Goal: Information Seeking & Learning: Learn about a topic

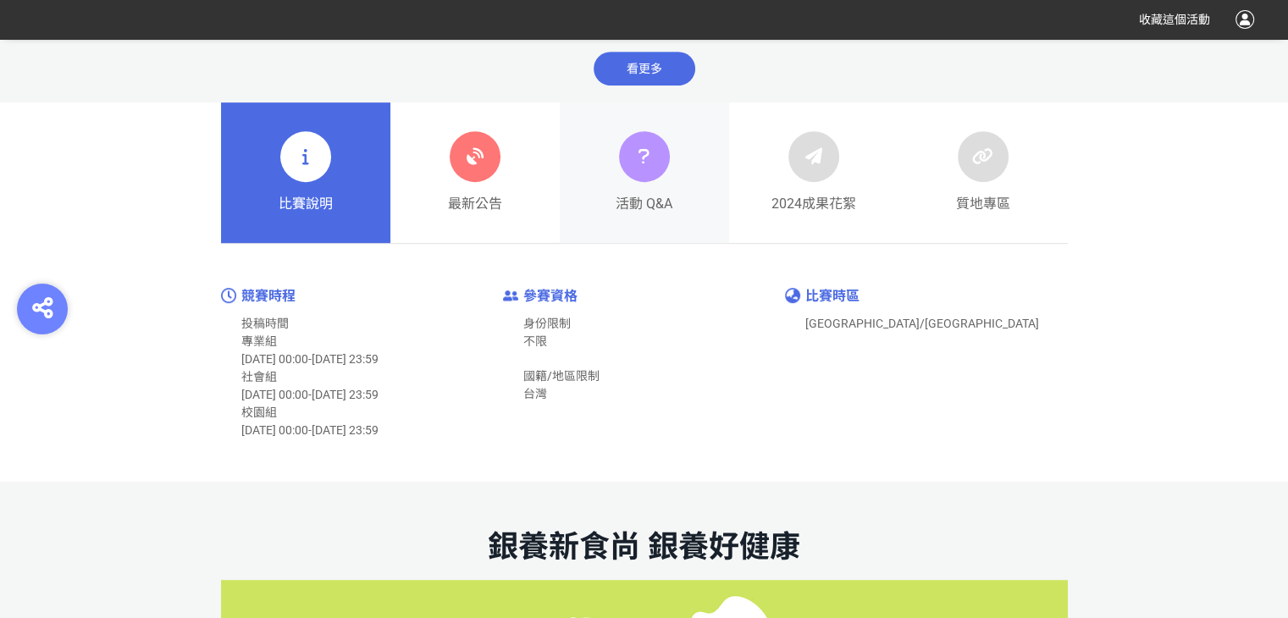
scroll to position [762, 0]
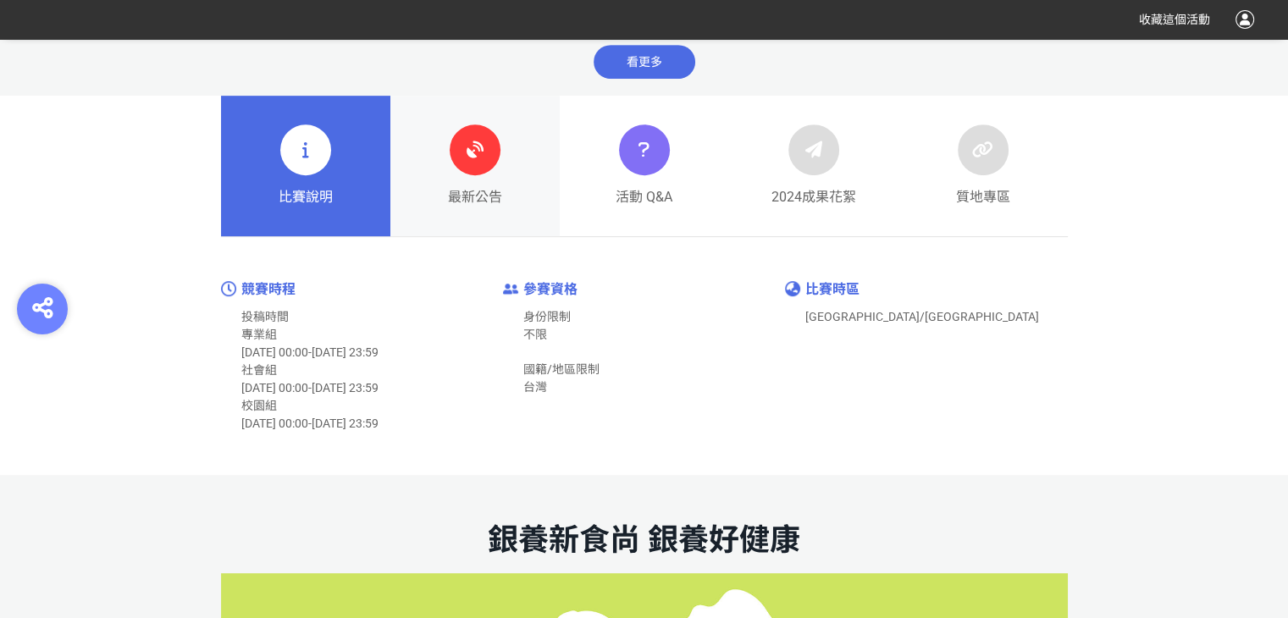
click at [499, 170] on div "最新公告" at bounding box center [475, 166] width 54 height 83
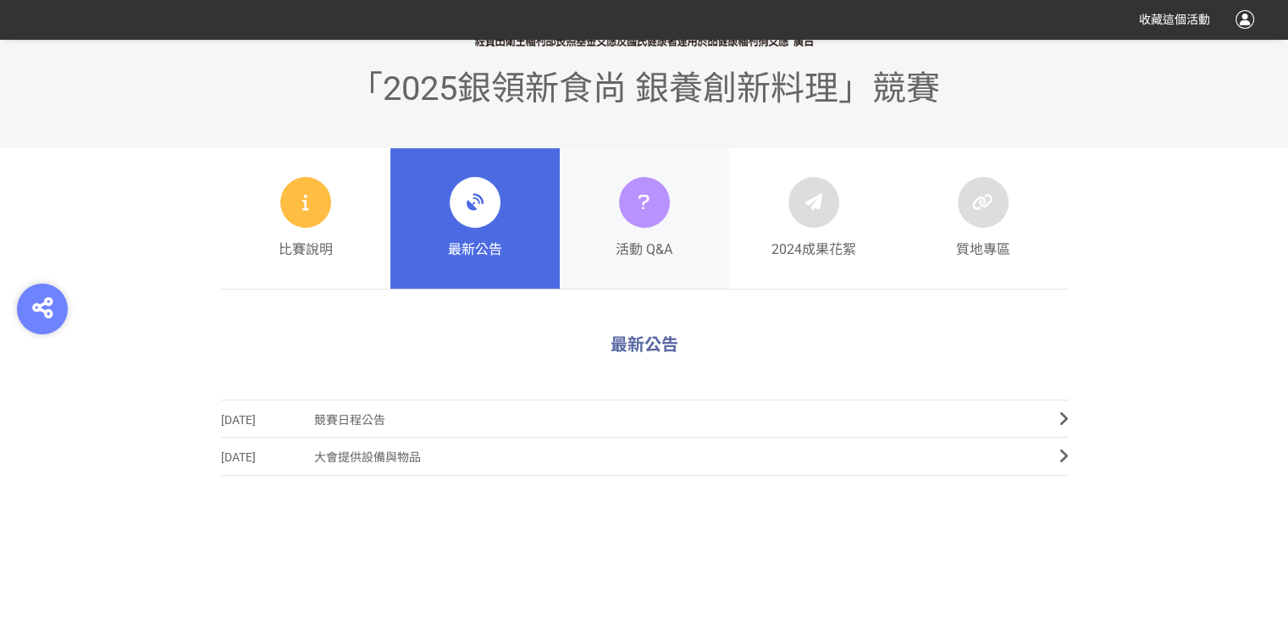
scroll to position [593, 0]
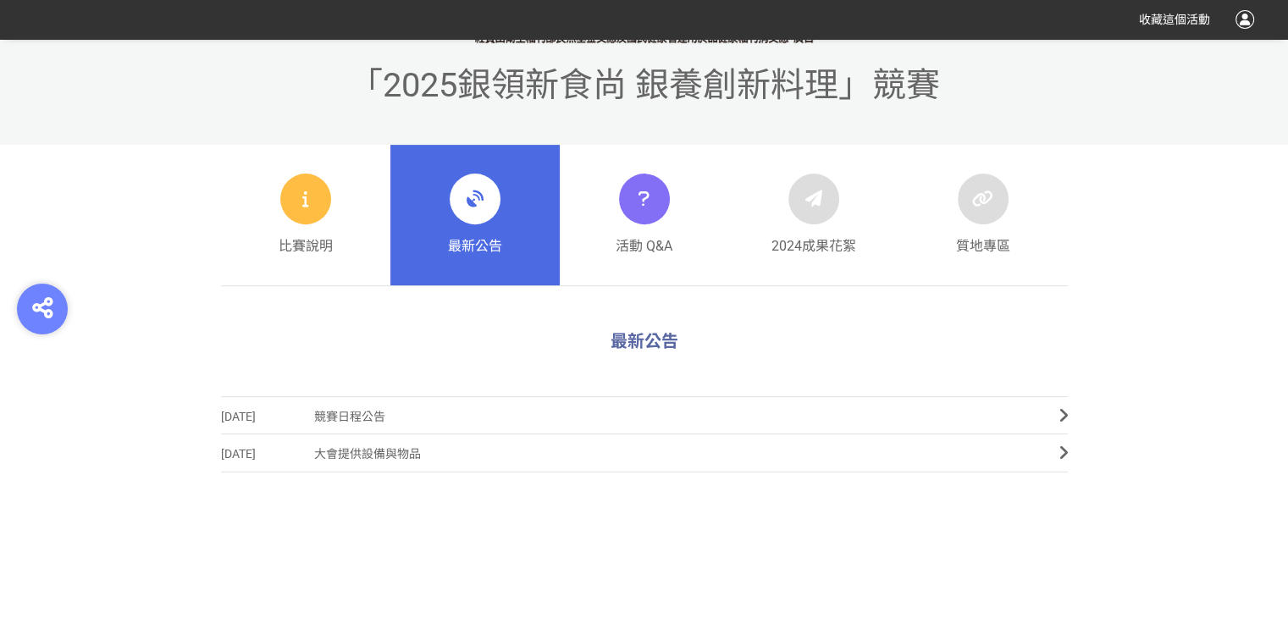
click at [365, 416] on span "競賽日程公告" at bounding box center [674, 417] width 720 height 38
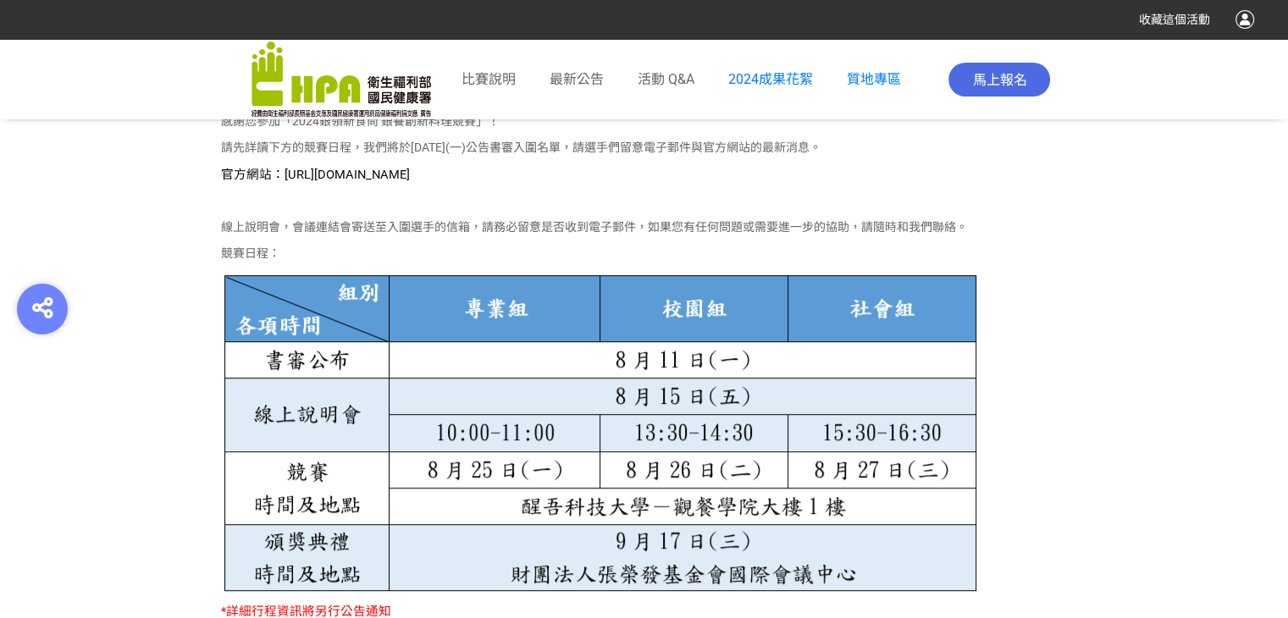
scroll to position [847, 0]
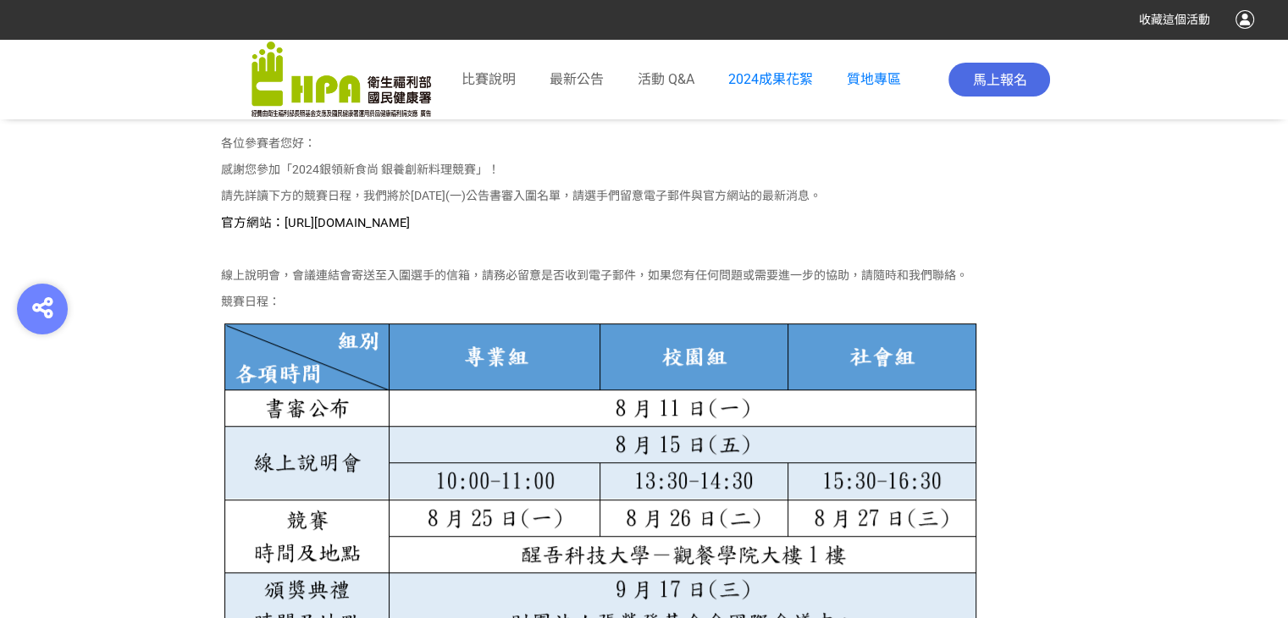
drag, startPoint x: 281, startPoint y: 221, endPoint x: 566, endPoint y: 218, distance: 284.6
click at [566, 218] on p "官方網站：[URL][DOMAIN_NAME]" at bounding box center [644, 222] width 847 height 19
copy span "[URL][DOMAIN_NAME]"
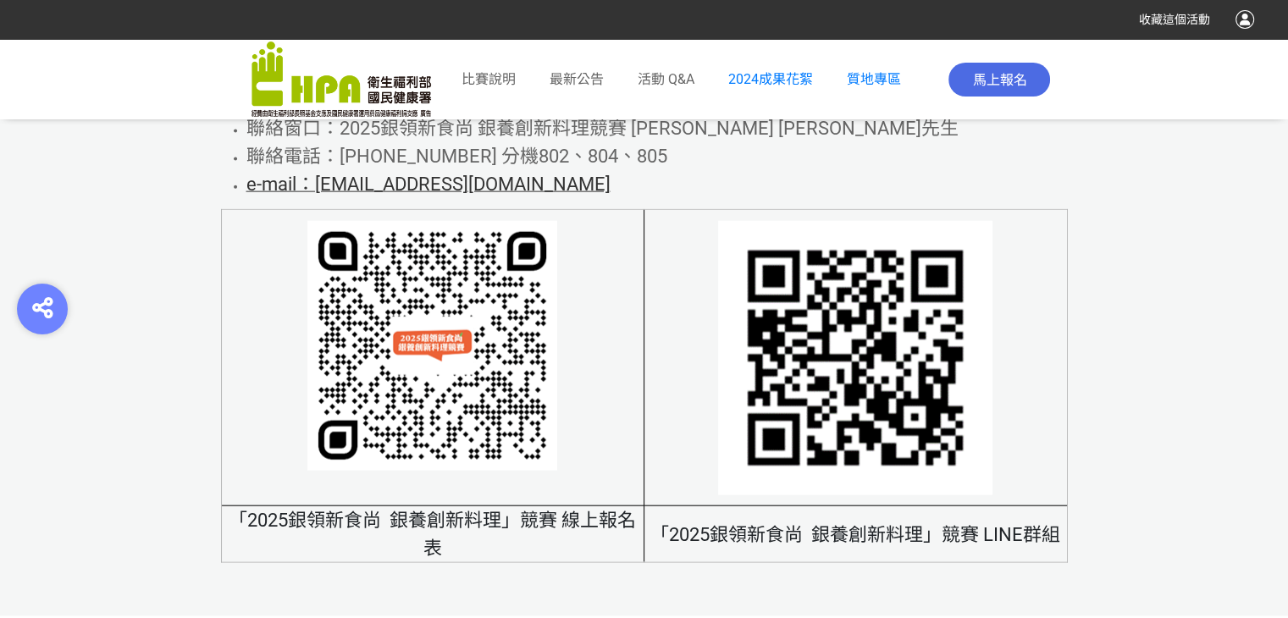
scroll to position [10333, 0]
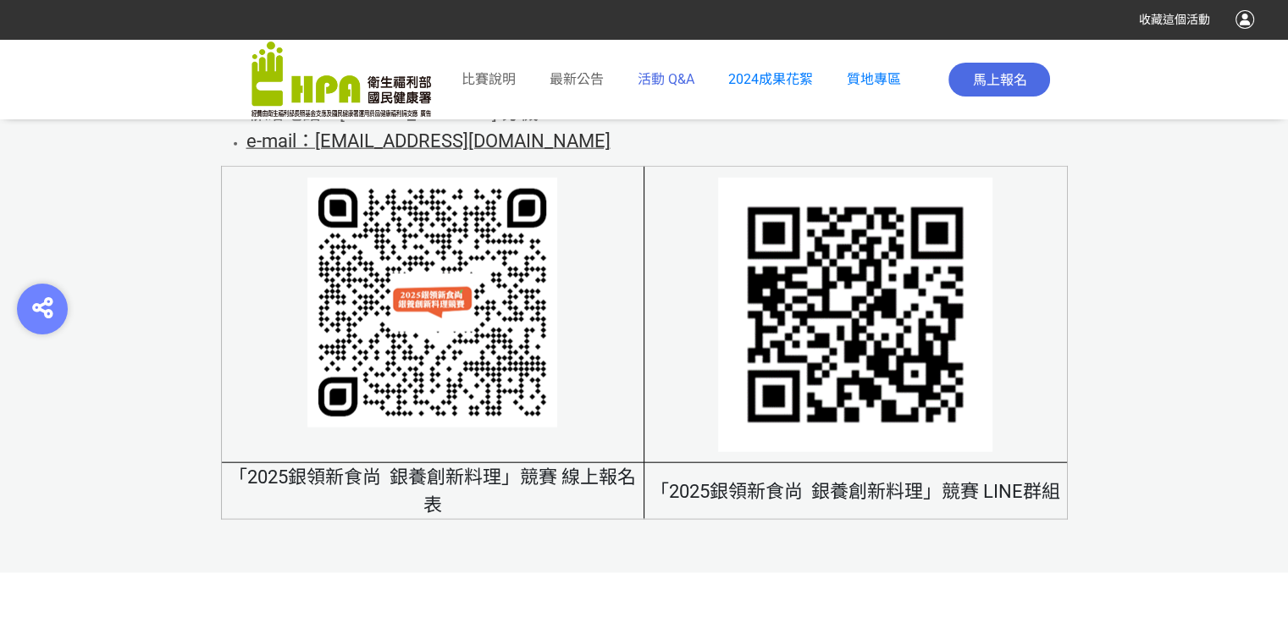
click at [688, 91] on div "活動 Q&A" at bounding box center [666, 79] width 57 height 71
click at [691, 80] on span "活動 Q&A" at bounding box center [666, 79] width 57 height 16
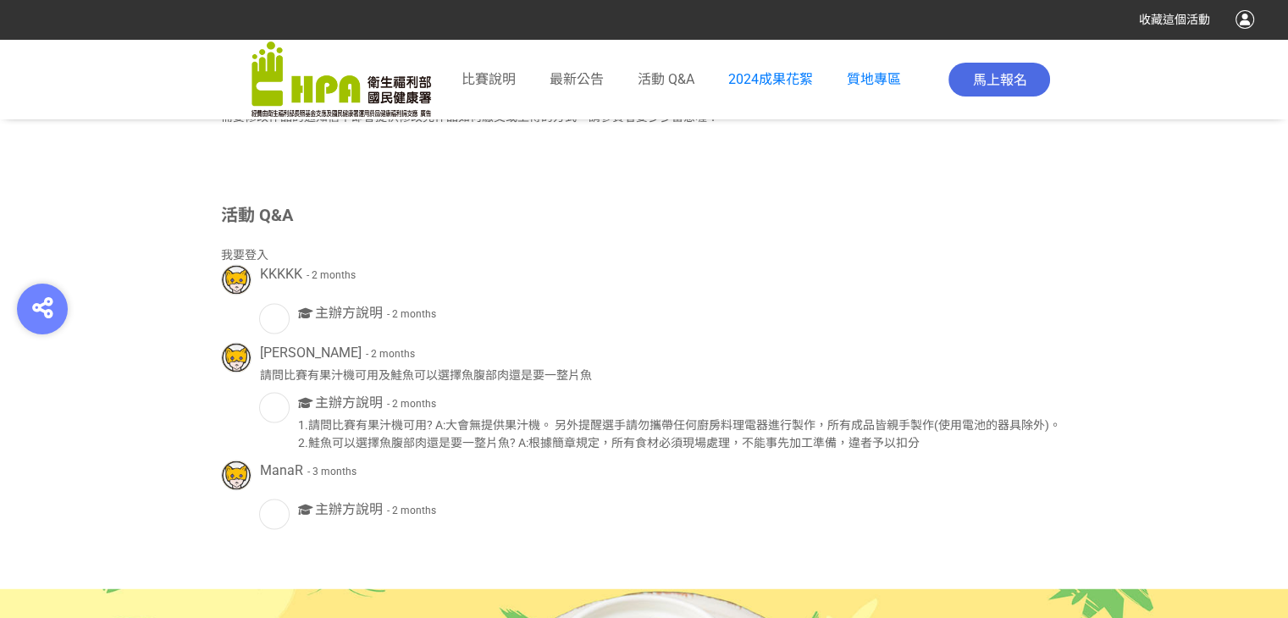
scroll to position [2880, 0]
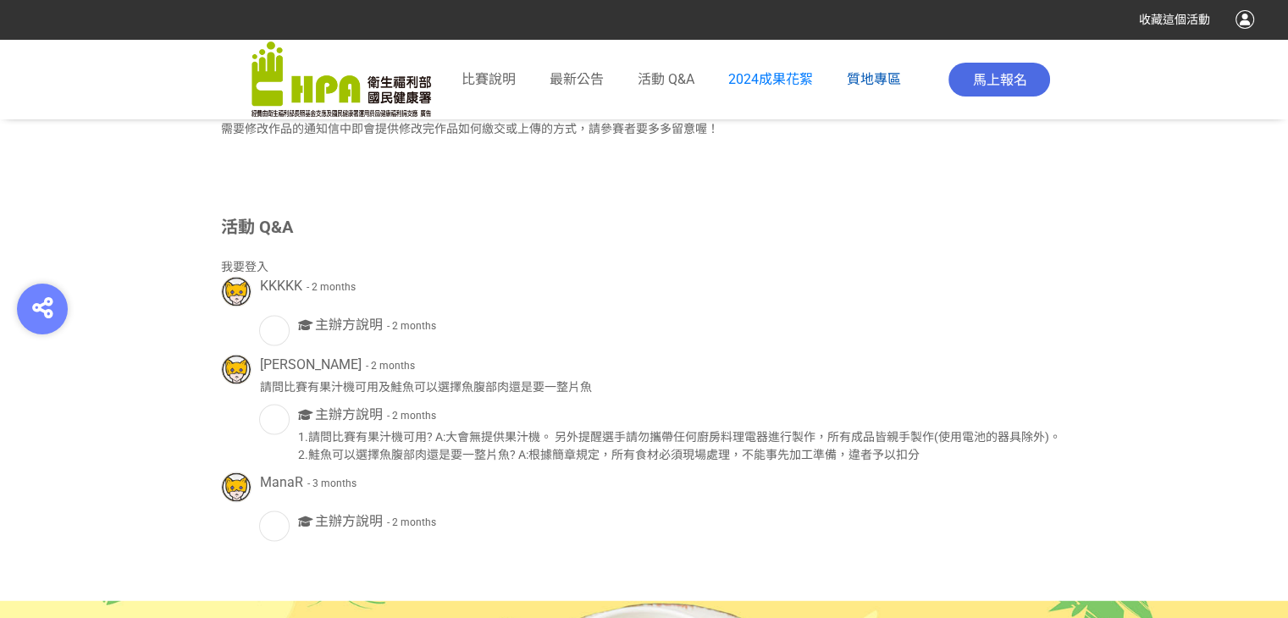
click at [892, 79] on span "質地專區" at bounding box center [874, 79] width 54 height 16
